Goal: Task Accomplishment & Management: Manage account settings

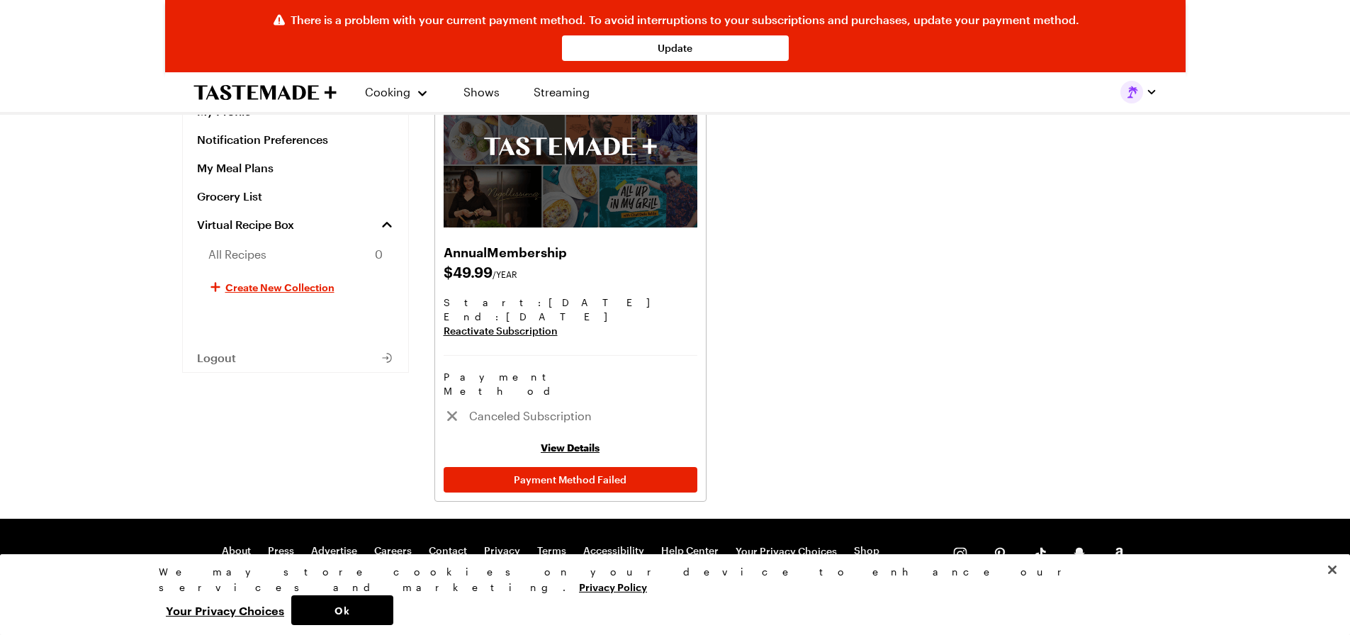
scroll to position [142, 0]
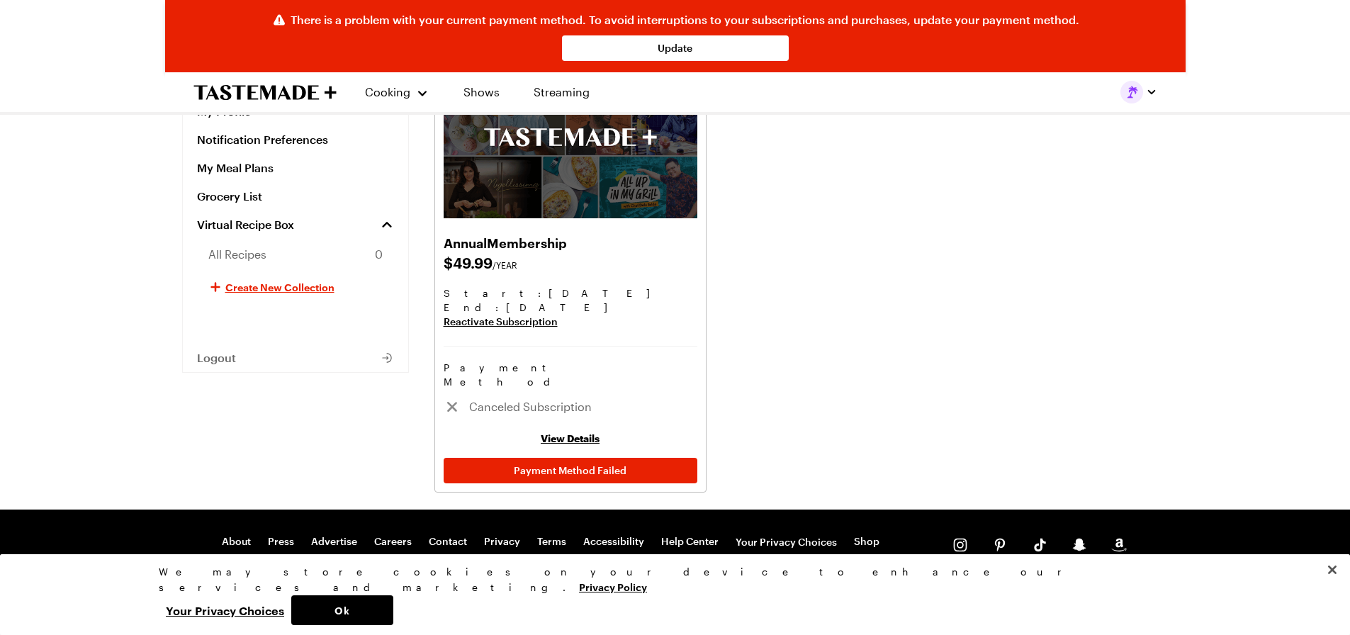
click at [581, 432] on link "View Details" at bounding box center [570, 438] width 59 height 12
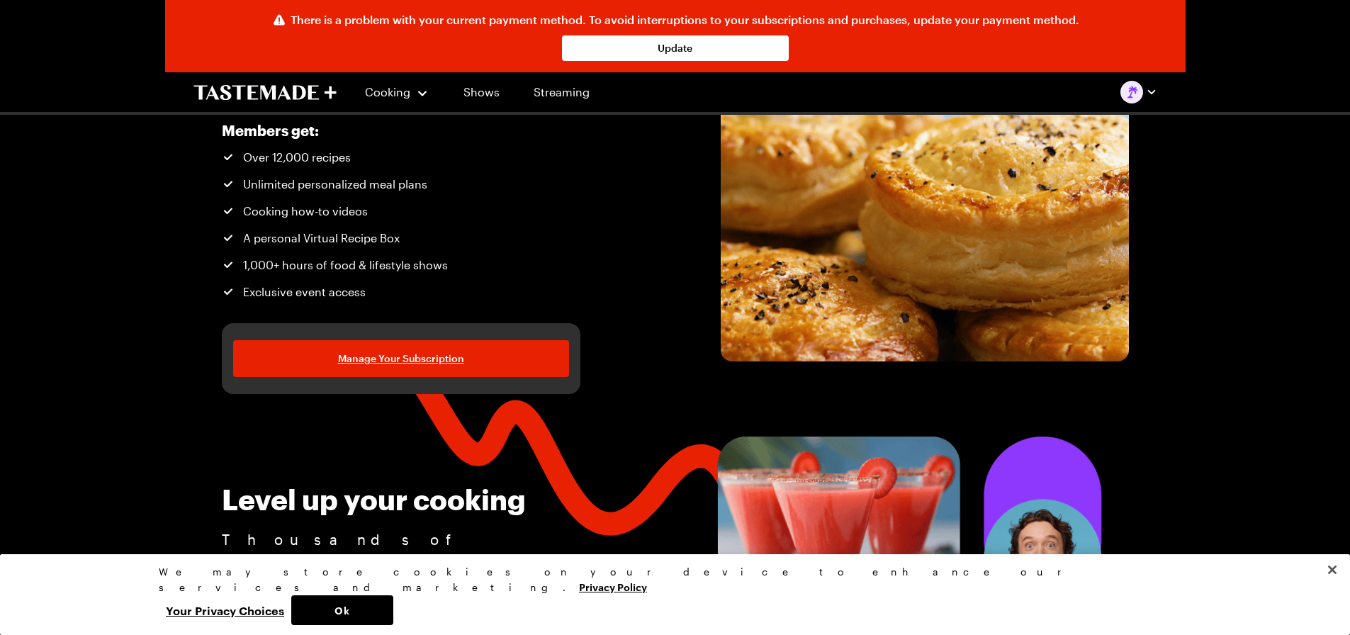
scroll to position [94, 0]
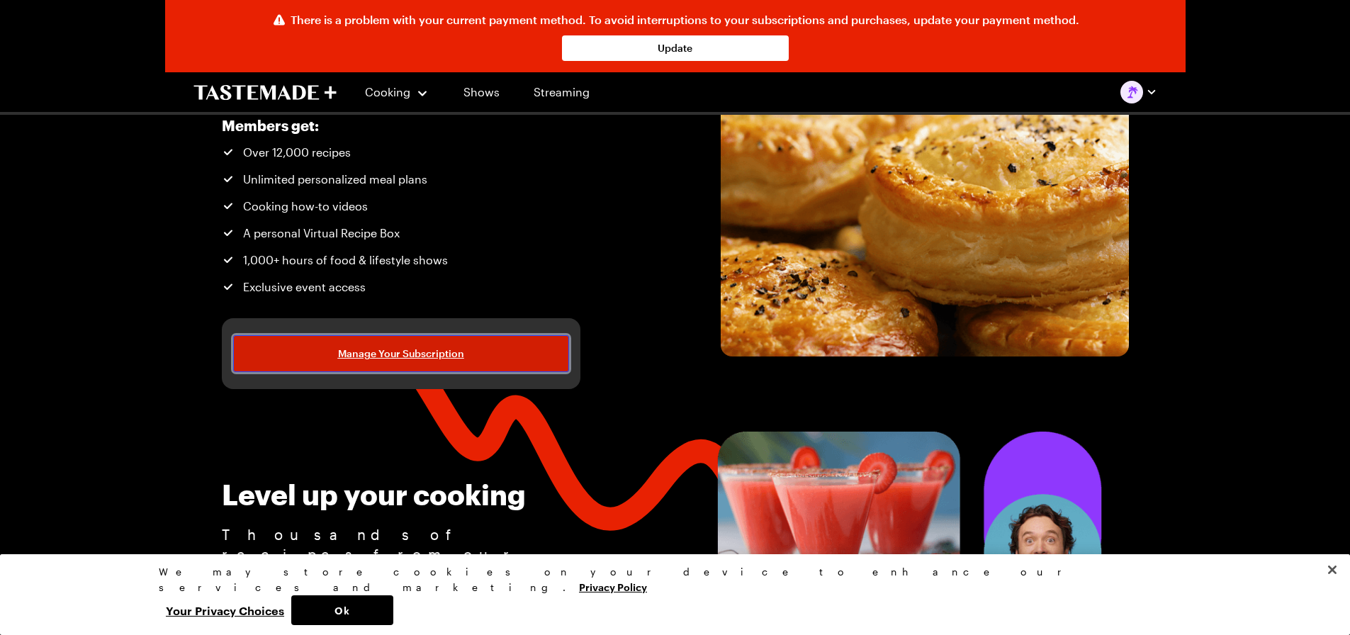
click at [417, 350] on span "Manage Your Subscription" at bounding box center [401, 353] width 126 height 14
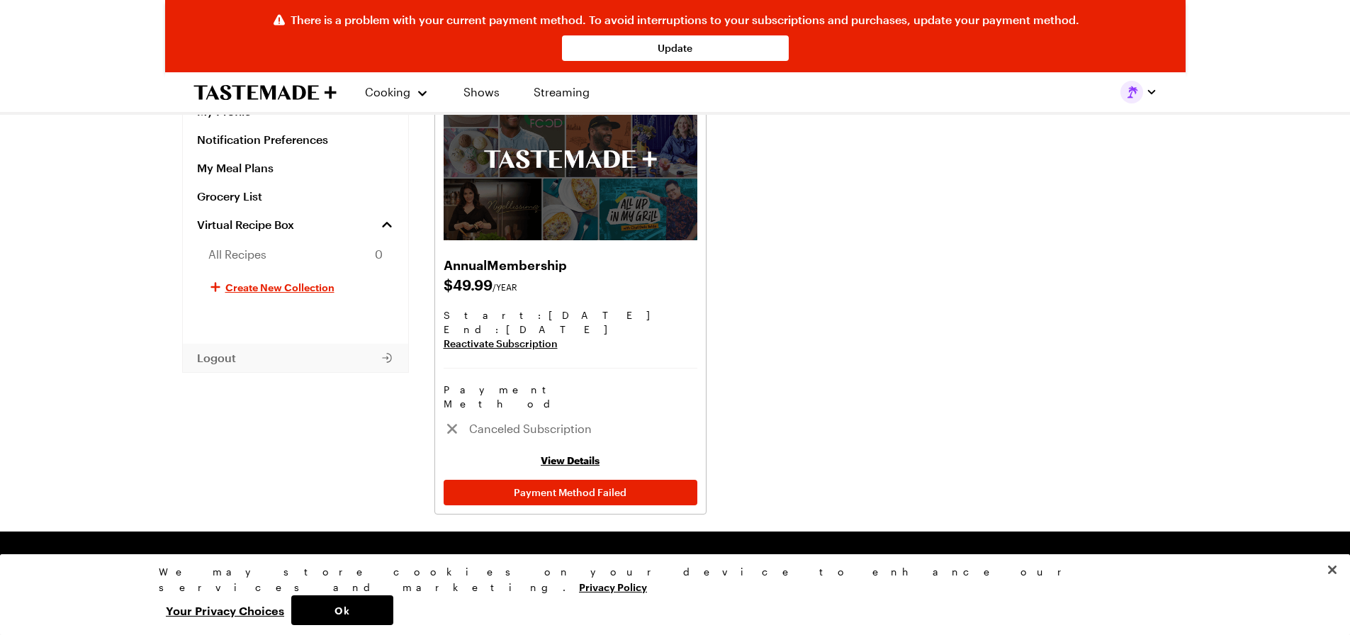
scroll to position [142, 0]
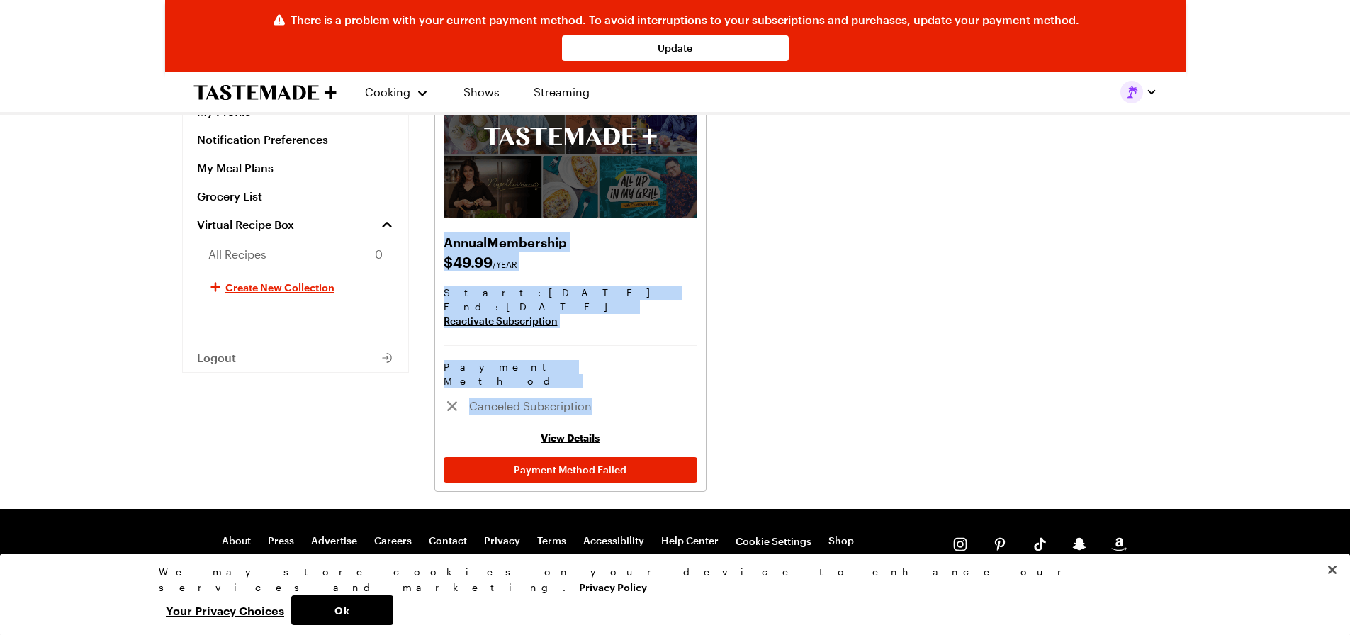
drag, startPoint x: 439, startPoint y: 244, endPoint x: 628, endPoint y: 395, distance: 242.0
click at [628, 395] on div "Annual Membership $ 49.99 /YEAR Start: [DATE] End : [DATE] Reactivate Subscript…" at bounding box center [570, 269] width 272 height 446
copy div "Annual Membership $ 49.99 /YEAR Start: [DATE] End : [DATE] Reactivate Subscript…"
click at [572, 431] on link "View Details" at bounding box center [570, 437] width 59 height 12
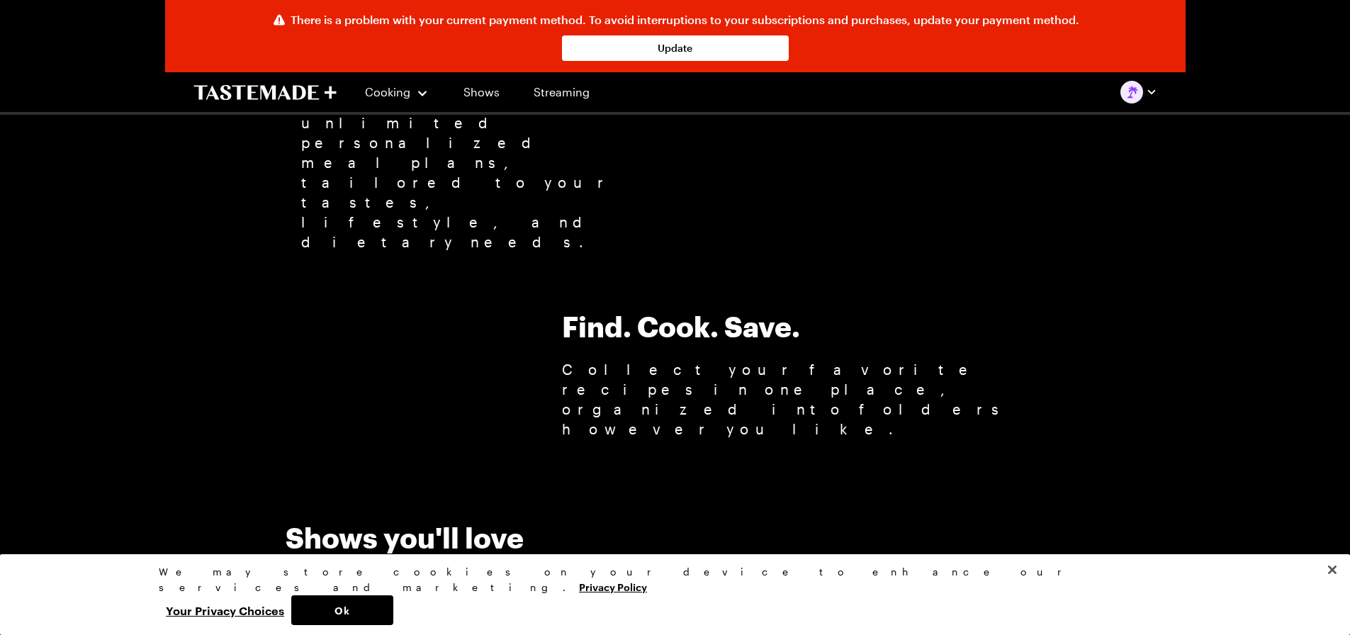
scroll to position [1181, 0]
